Goal: Information Seeking & Learning: Learn about a topic

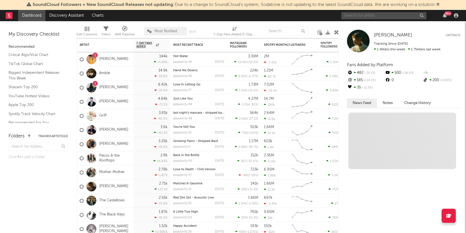
click at [387, 14] on input "text" at bounding box center [383, 15] width 85 height 7
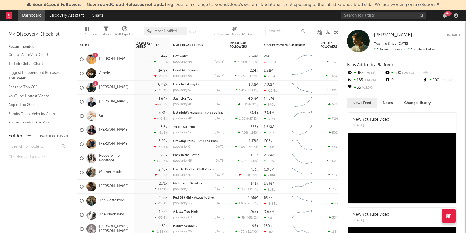
click at [448, 56] on div "[PERSON_NAME] [PERSON_NAME] Untrack Tracking Since: [DATE] 1.4k fans this week …" at bounding box center [401, 127] width 127 height 212
click at [354, 44] on div at bounding box center [358, 41] width 23 height 23
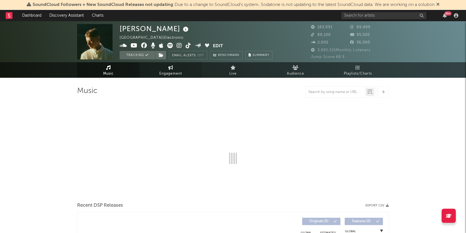
click at [166, 70] on link "Engagement" at bounding box center [170, 70] width 62 height 16
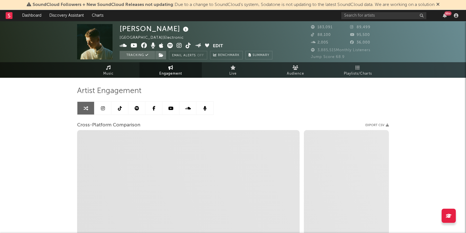
select select "1w"
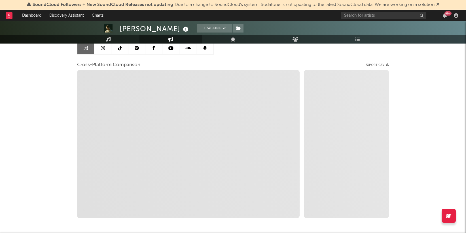
scroll to position [85, 0]
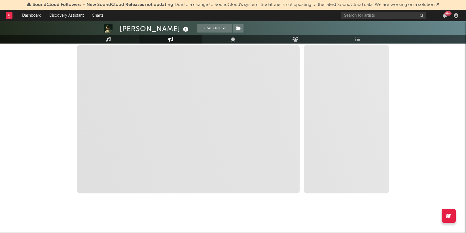
select select "1m"
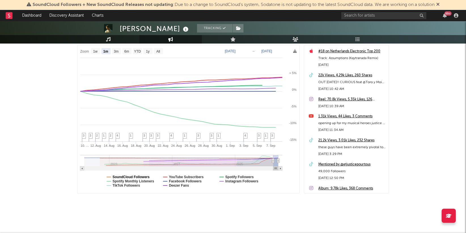
click at [119, 178] on text "SoundCloud Followers" at bounding box center [130, 177] width 37 height 4
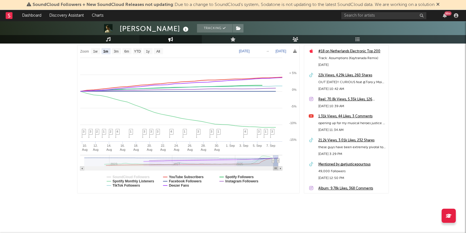
click at [120, 182] on text "Spotify Monthly Listeners" at bounding box center [133, 182] width 42 height 4
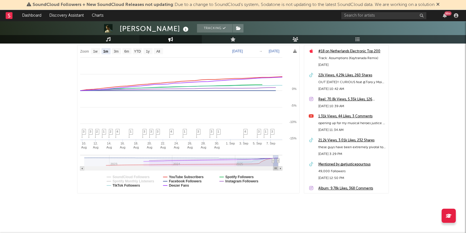
select select "1m"
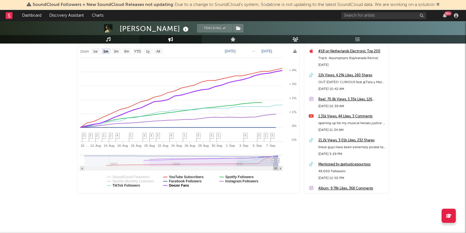
click at [182, 185] on text "Deezer Fans" at bounding box center [179, 186] width 20 height 4
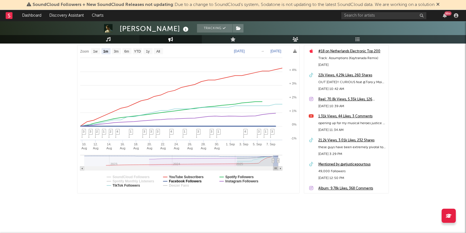
select select "1m"
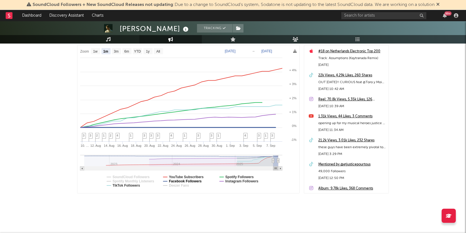
click at [182, 177] on text "YouTube Subscribers" at bounding box center [186, 177] width 35 height 4
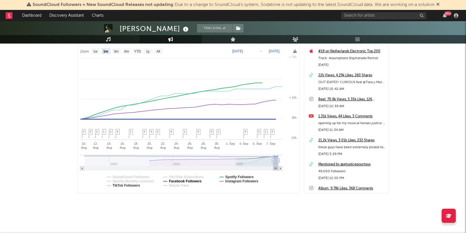
select select "1m"
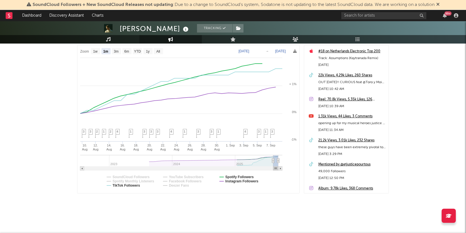
select select "1m"
click at [233, 177] on text "Spotify Followers" at bounding box center [239, 177] width 28 height 4
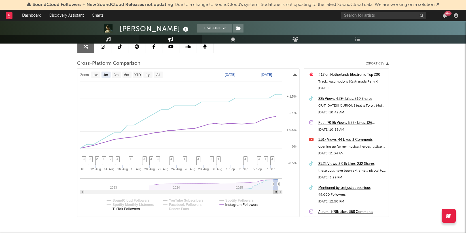
scroll to position [58, 0]
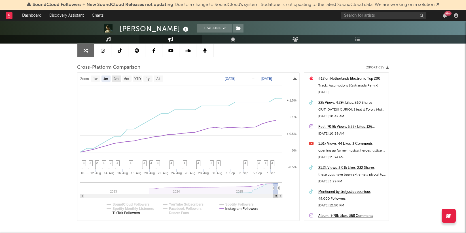
click at [118, 80] on text "3m" at bounding box center [116, 79] width 5 height 4
select select "3m"
type input "[DATE]"
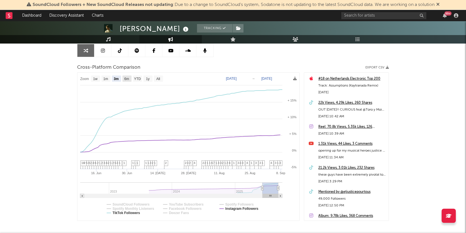
click at [129, 80] on text "6m" at bounding box center [126, 79] width 5 height 4
select select "6m"
type input "[DATE]"
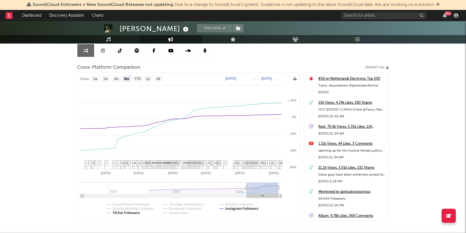
select select "6m"
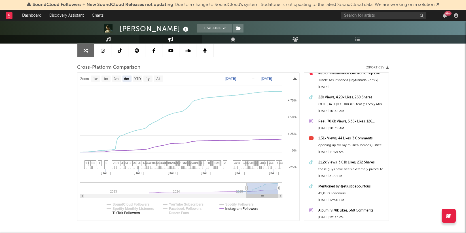
scroll to position [7, 0]
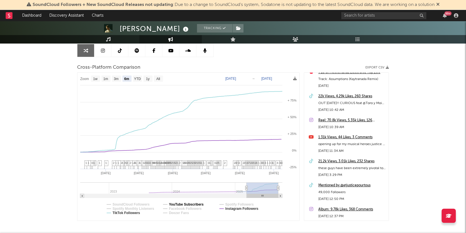
click at [186, 205] on text "YouTube Subscribers" at bounding box center [186, 205] width 35 height 4
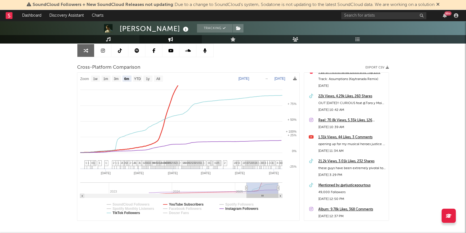
select select "6m"
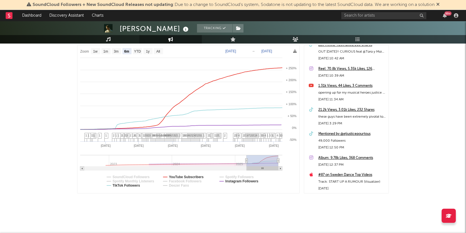
scroll to position [0, 0]
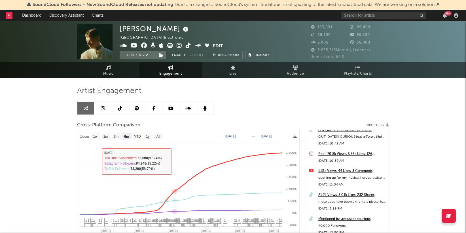
click at [286, 109] on div "Artist Engagement Cross-Platform Comparison Export CSV Zoom 1w 1m 3m 6m YTD 1y …" at bounding box center [233, 182] width 312 height 193
